Goal: Task Accomplishment & Management: Complete application form

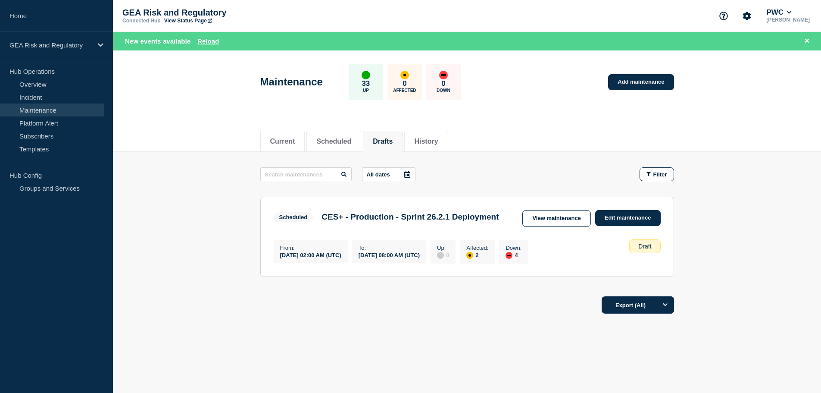
click at [35, 109] on link "Maintenance" at bounding box center [52, 109] width 104 height 13
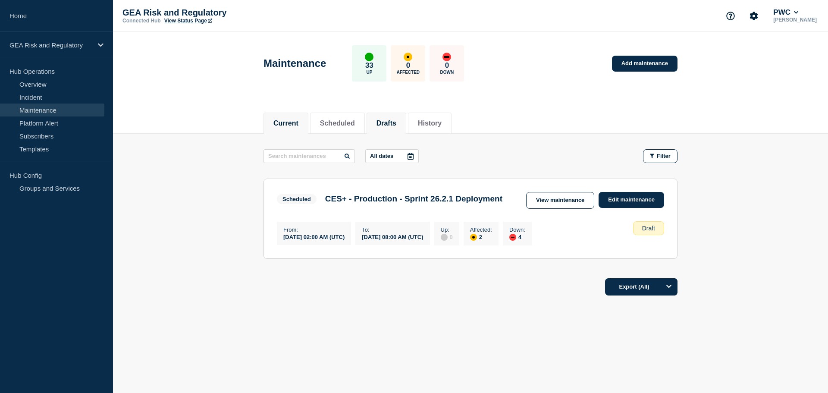
click at [289, 122] on button "Current" at bounding box center [285, 123] width 25 height 8
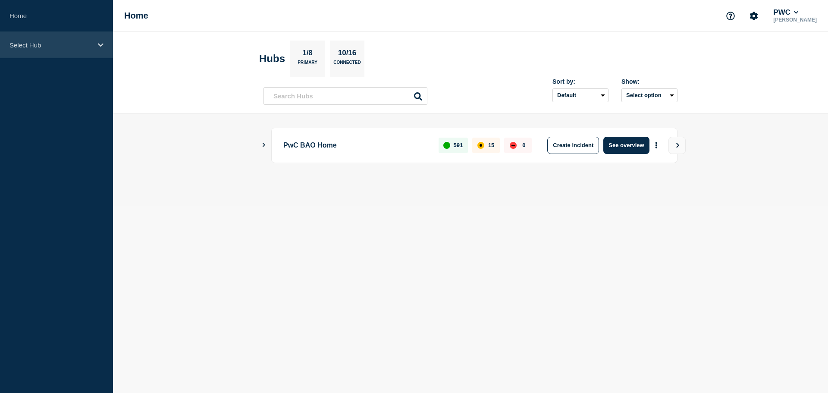
click at [39, 44] on p "Select Hub" at bounding box center [50, 44] width 83 height 7
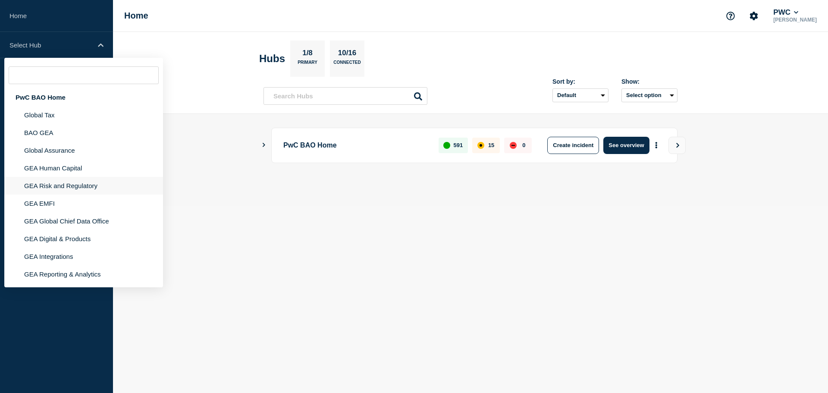
click at [46, 184] on li "GEA Risk and Regulatory" at bounding box center [83, 186] width 159 height 18
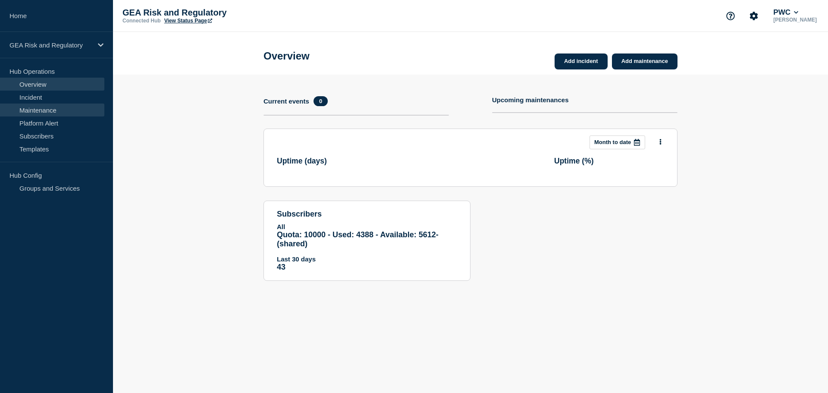
click at [46, 110] on link "Maintenance" at bounding box center [52, 109] width 104 height 13
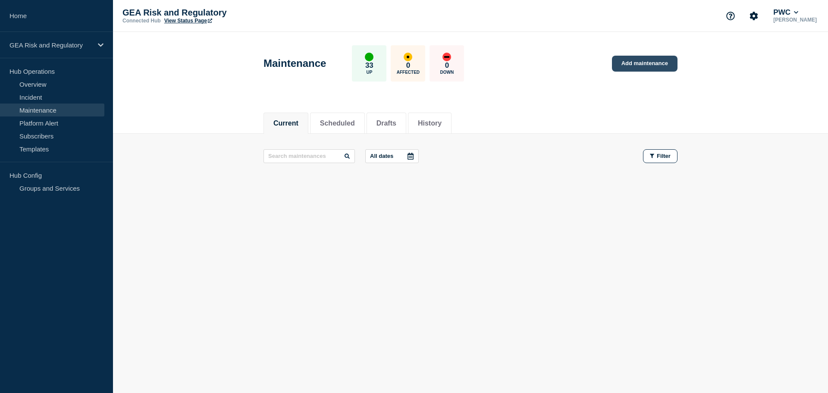
click at [646, 65] on link "Add maintenance" at bounding box center [645, 64] width 66 height 16
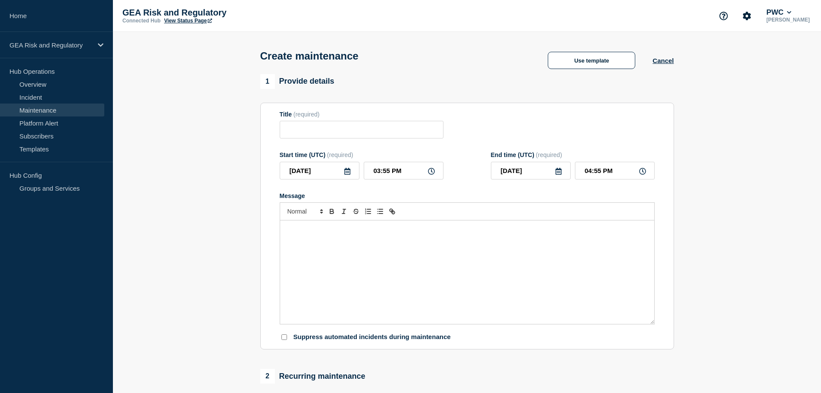
click at [340, 247] on div "Message" at bounding box center [467, 271] width 374 height 103
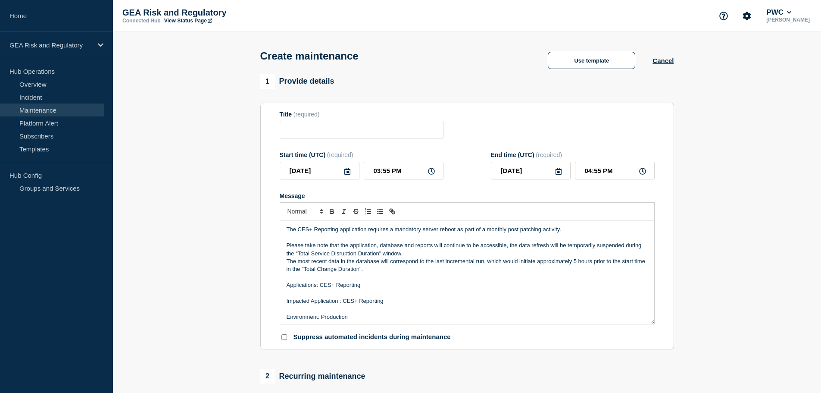
scroll to position [52, 0]
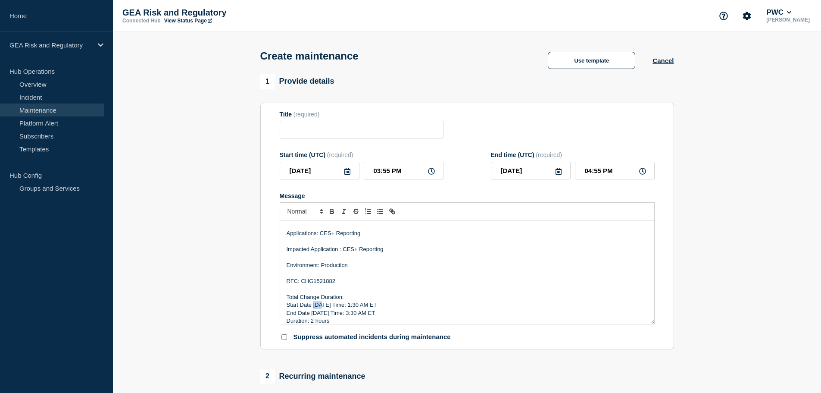
drag, startPoint x: 320, startPoint y: 305, endPoint x: 314, endPoint y: 305, distance: 6.5
click at [314, 305] on p "Start Date 9/6/25 Time: 1:30 AM ET" at bounding box center [467, 305] width 361 height 8
drag, startPoint x: 319, startPoint y: 313, endPoint x: 311, endPoint y: 313, distance: 8.2
click at [311, 313] on p "End Date 9/6/25 Time: 3:30 AM ET" at bounding box center [467, 313] width 361 height 8
click at [324, 281] on p "RFC: CHG1521882" at bounding box center [467, 281] width 361 height 8
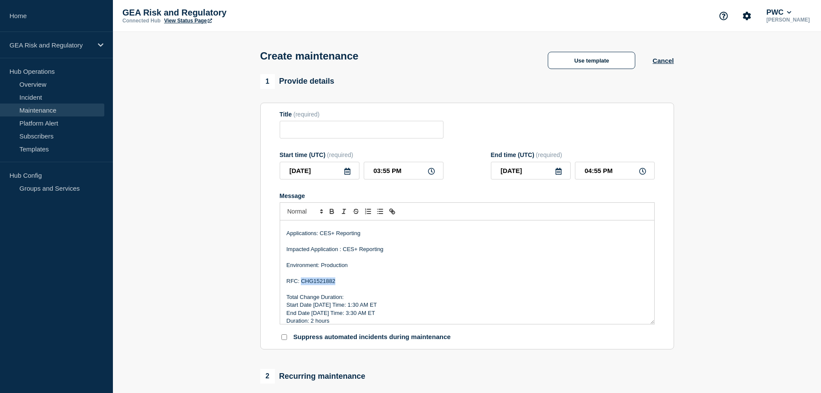
click at [324, 281] on p "RFC: CHG1521882" at bounding box center [467, 281] width 361 height 8
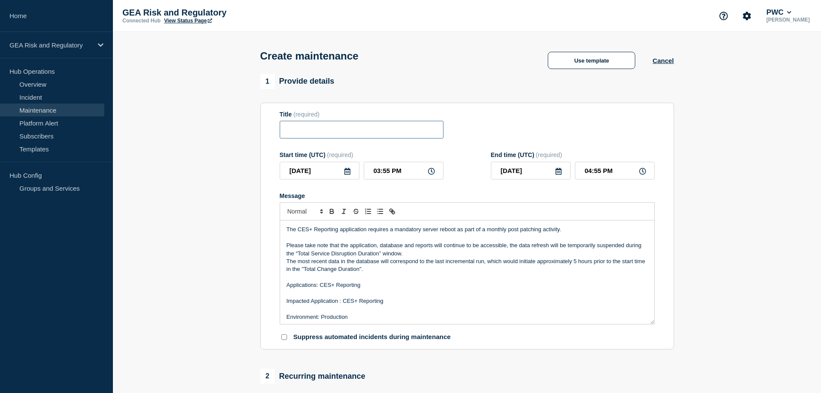
click at [309, 131] on input "Title" at bounding box center [362, 130] width 164 height 18
paste input "CES+ Reporting - Production - Post Patching Server Reboot"
type input "CES+ Reporting - Production - Post Patching Server Reboot"
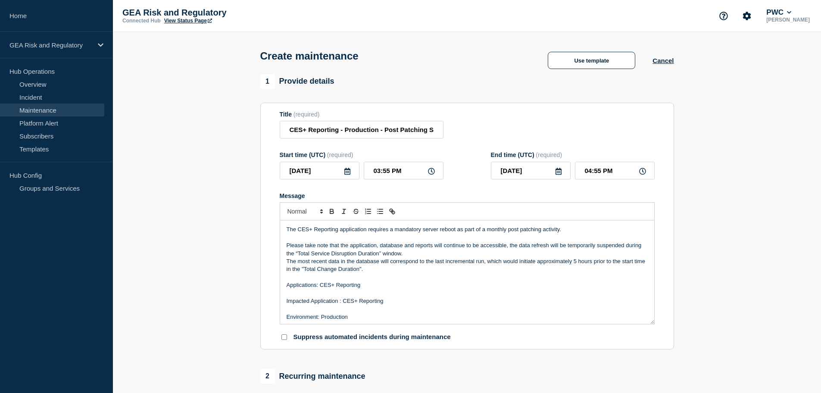
click at [347, 172] on icon at bounding box center [347, 171] width 7 height 7
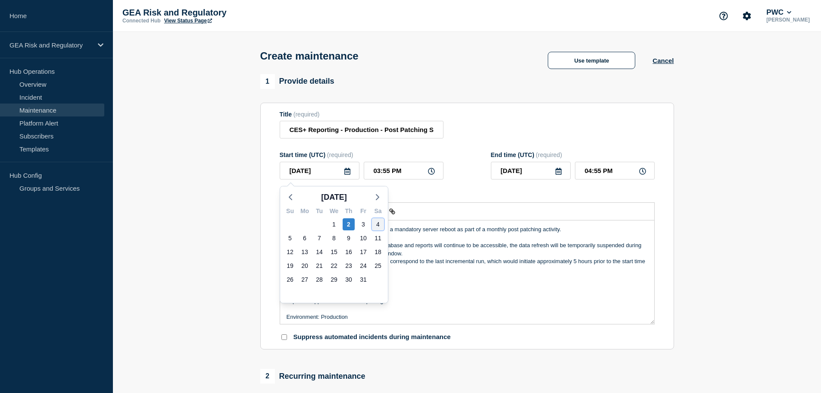
click at [380, 220] on div "4" at bounding box center [378, 224] width 12 height 12
type input "2025-10-04"
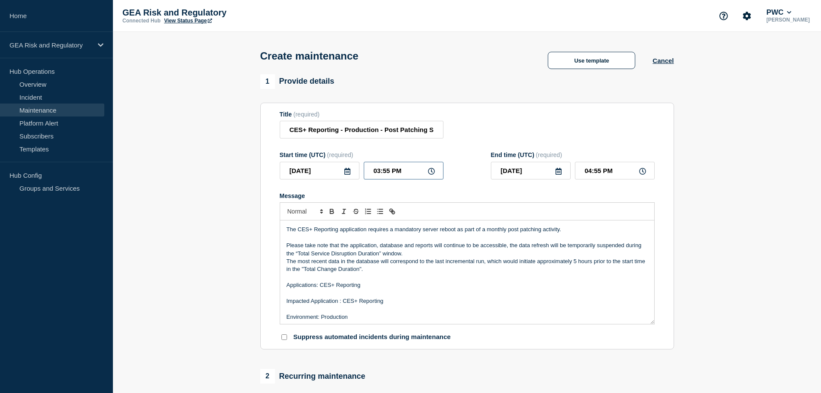
click at [369, 171] on input "03:55 PM" at bounding box center [404, 171] width 80 height 18
type input "05:55 PM"
type input "06:55 PM"
type input "05:35 PM"
type input "06:35 PM"
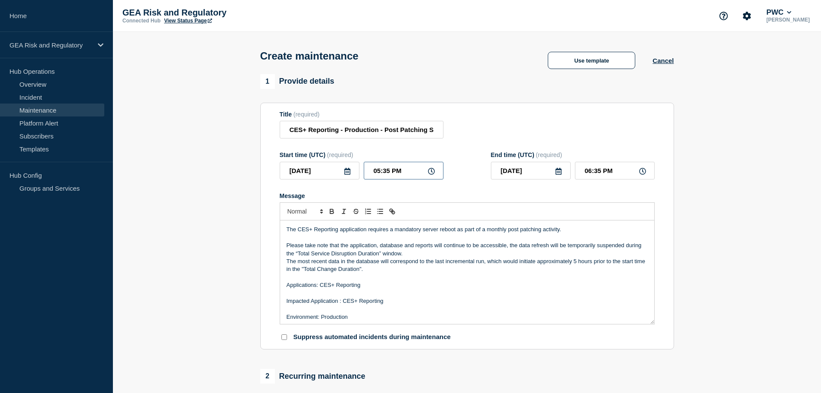
type input "05:30 PM"
type input "06:30 PM"
type input "05:30 AM"
click at [588, 172] on input "06:30 AM" at bounding box center [615, 171] width 80 height 18
drag, startPoint x: 592, startPoint y: 172, endPoint x: 580, endPoint y: 172, distance: 12.1
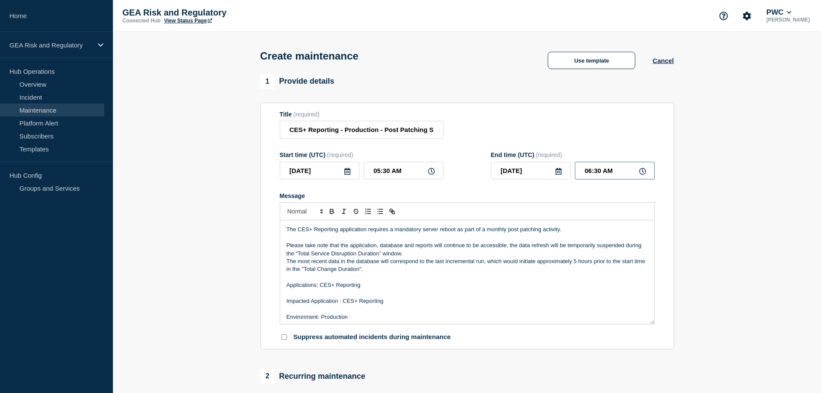
click at [580, 172] on input "06:30 AM" at bounding box center [615, 171] width 80 height 18
type input "07:30 AM"
click at [453, 294] on p "Message" at bounding box center [467, 293] width 361 height 8
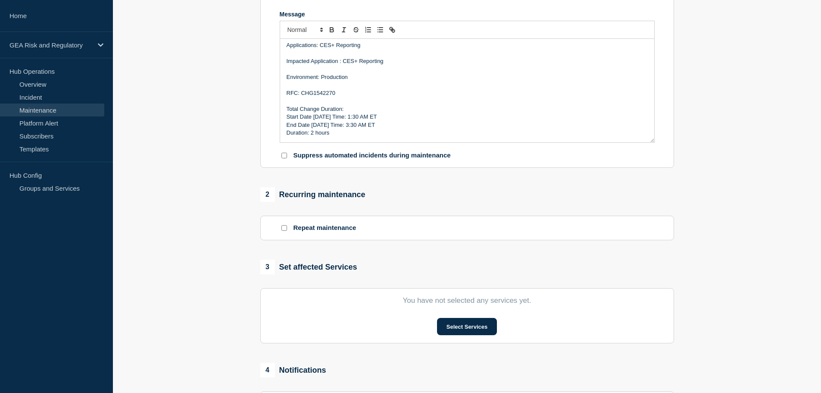
scroll to position [288, 0]
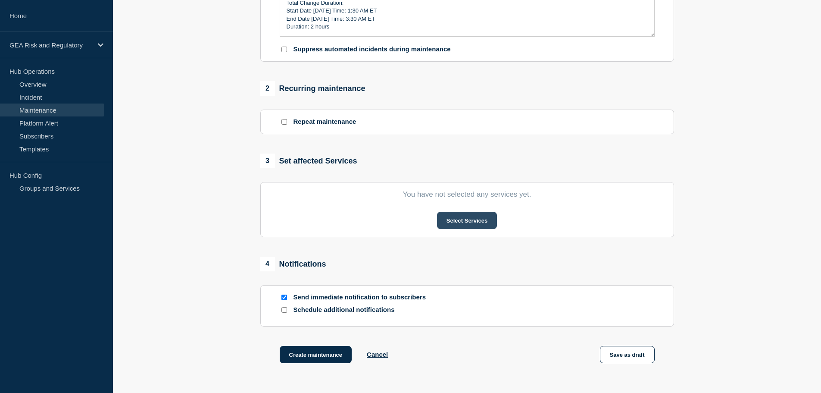
click at [469, 228] on button "Select Services" at bounding box center [467, 220] width 60 height 17
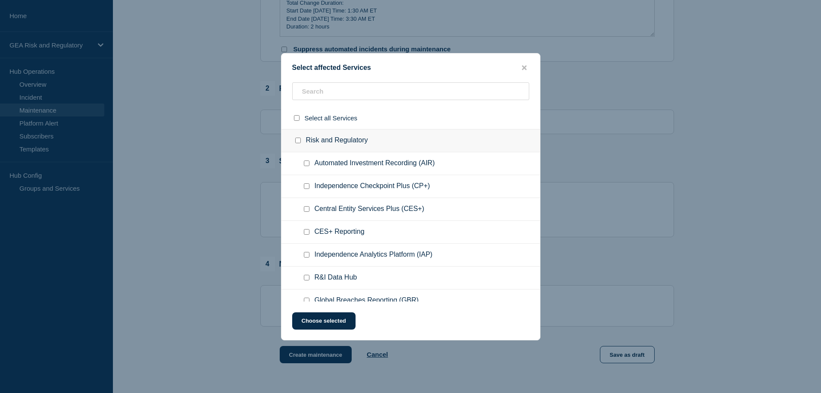
click at [305, 232] on input "CES+ Reporting checkbox" at bounding box center [307, 232] width 6 height 6
checkbox input "true"
click at [330, 321] on button "Choose selected" at bounding box center [323, 320] width 63 height 17
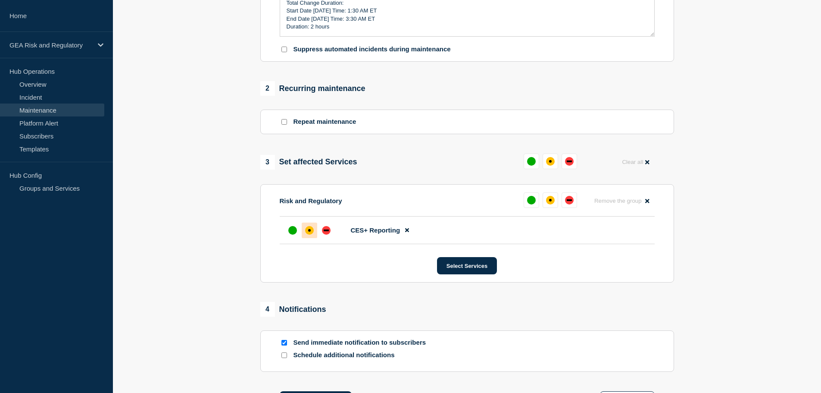
click at [310, 234] on div "affected" at bounding box center [309, 230] width 9 height 9
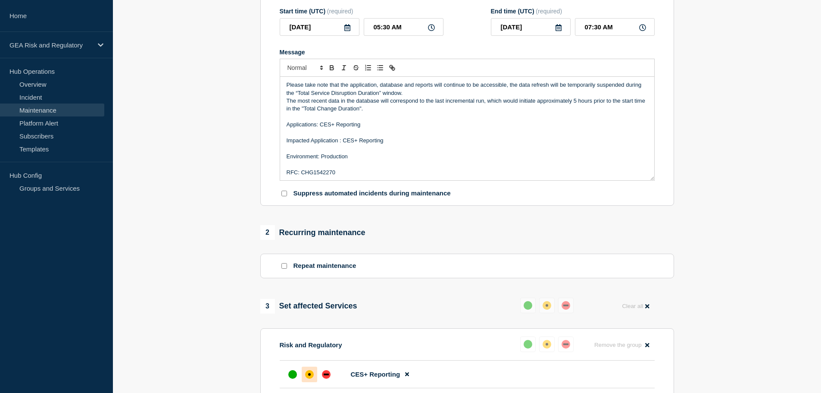
scroll to position [0, 0]
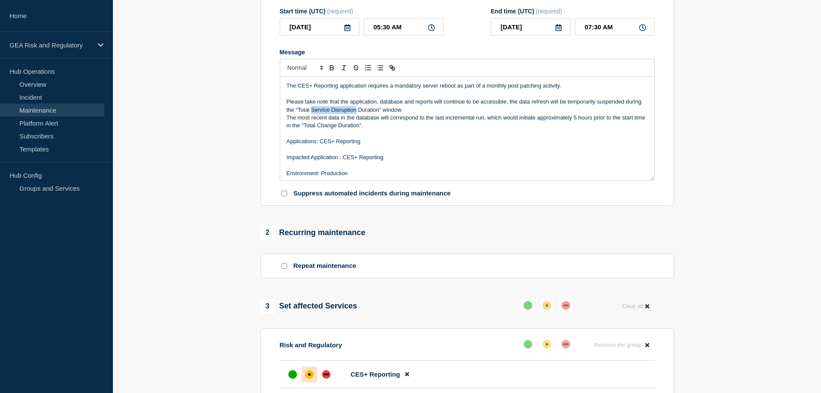
drag, startPoint x: 374, startPoint y: 111, endPoint x: 330, endPoint y: 111, distance: 44.0
click at [330, 111] on p "Please take note that the application, database and reports will continue to be…" at bounding box center [467, 106] width 361 height 16
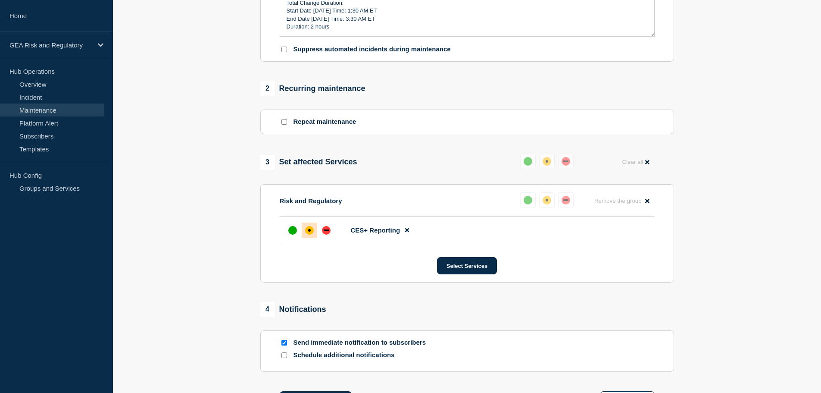
scroll to position [404, 0]
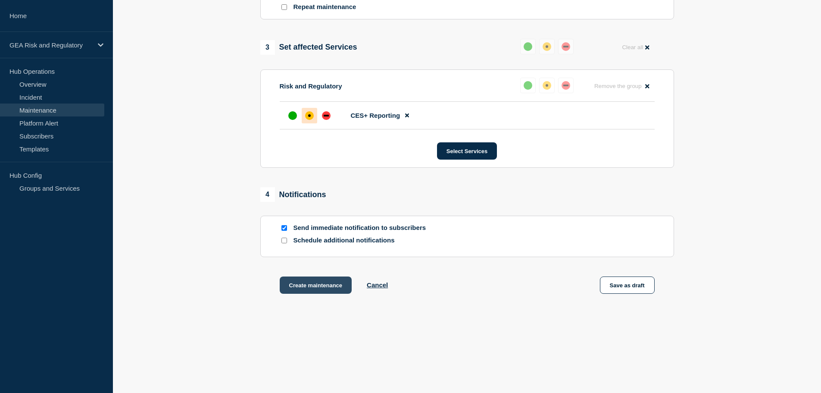
click at [325, 287] on button "Create maintenance" at bounding box center [316, 284] width 72 height 17
